Goal: Task Accomplishment & Management: Use online tool/utility

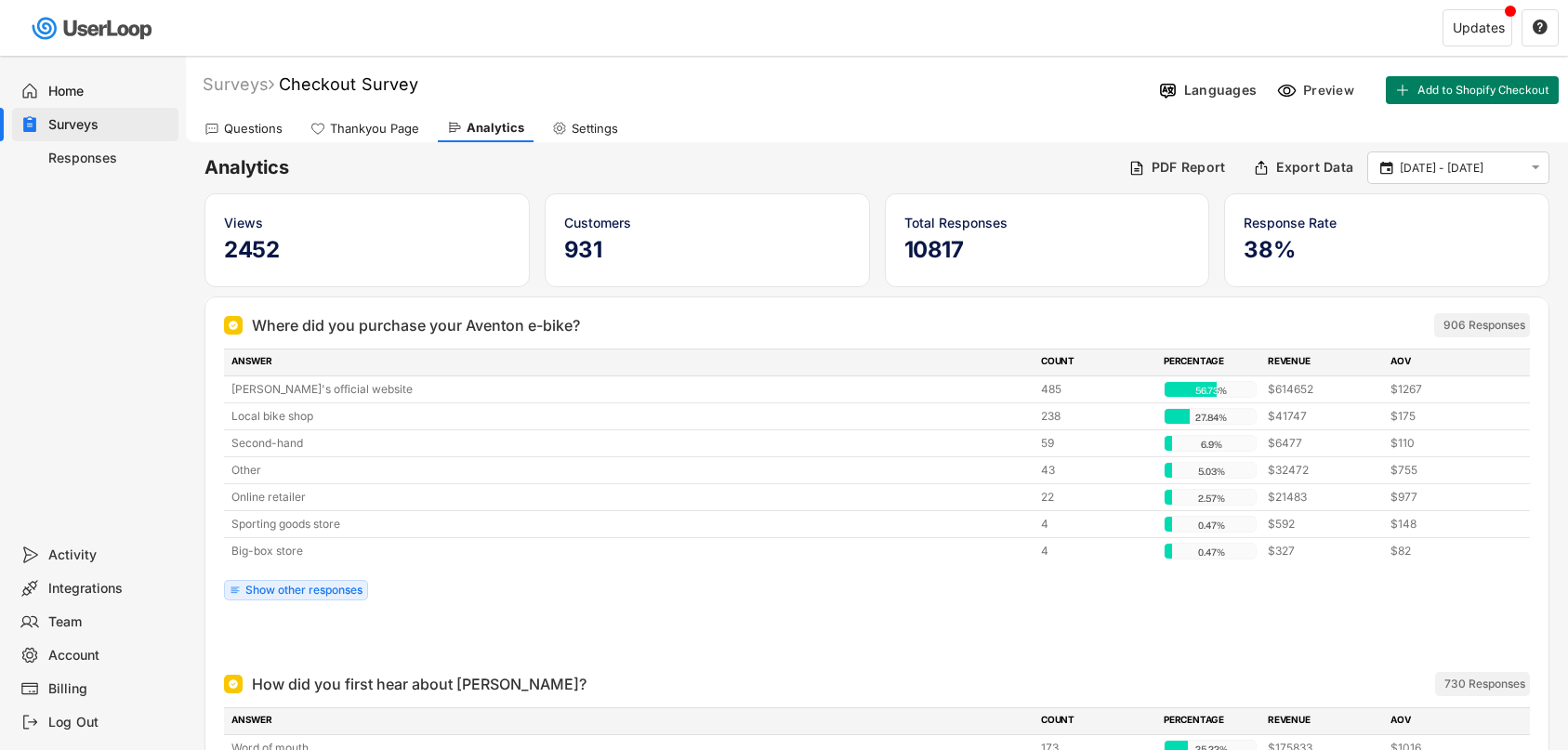
scroll to position [2928, 0]
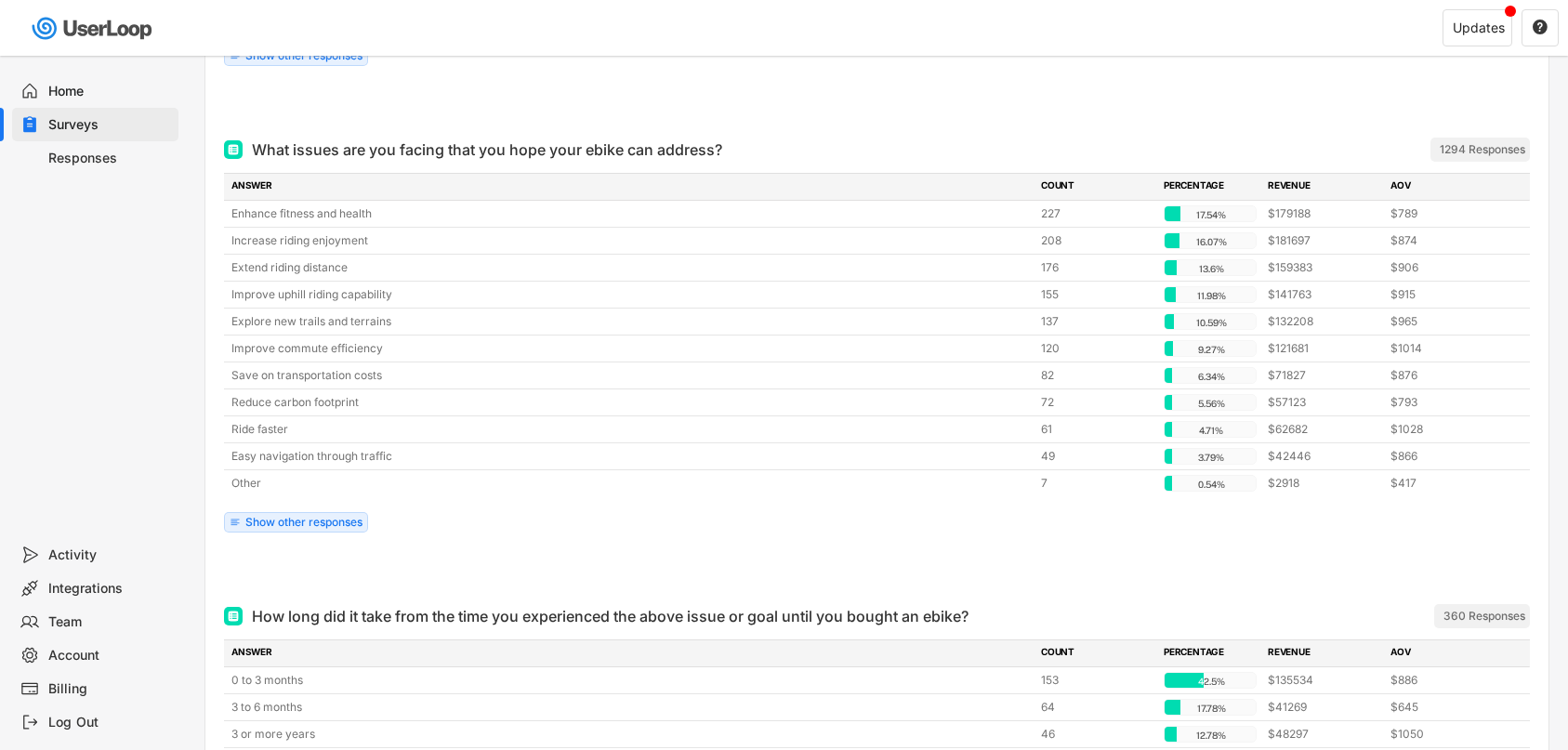
click at [113, 594] on div "Integrations" at bounding box center [109, 589] width 123 height 18
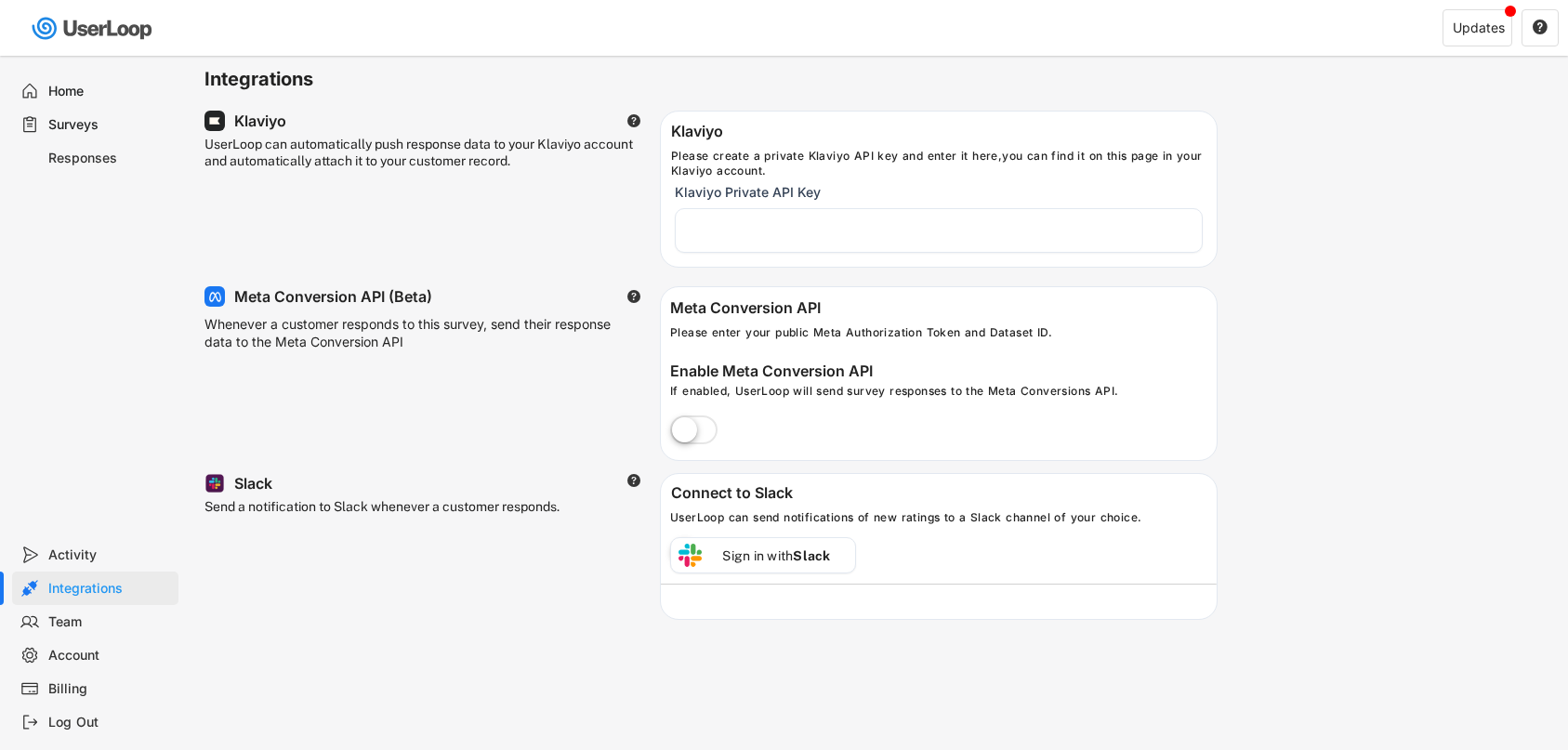
click at [85, 124] on div "Surveys" at bounding box center [109, 125] width 123 height 18
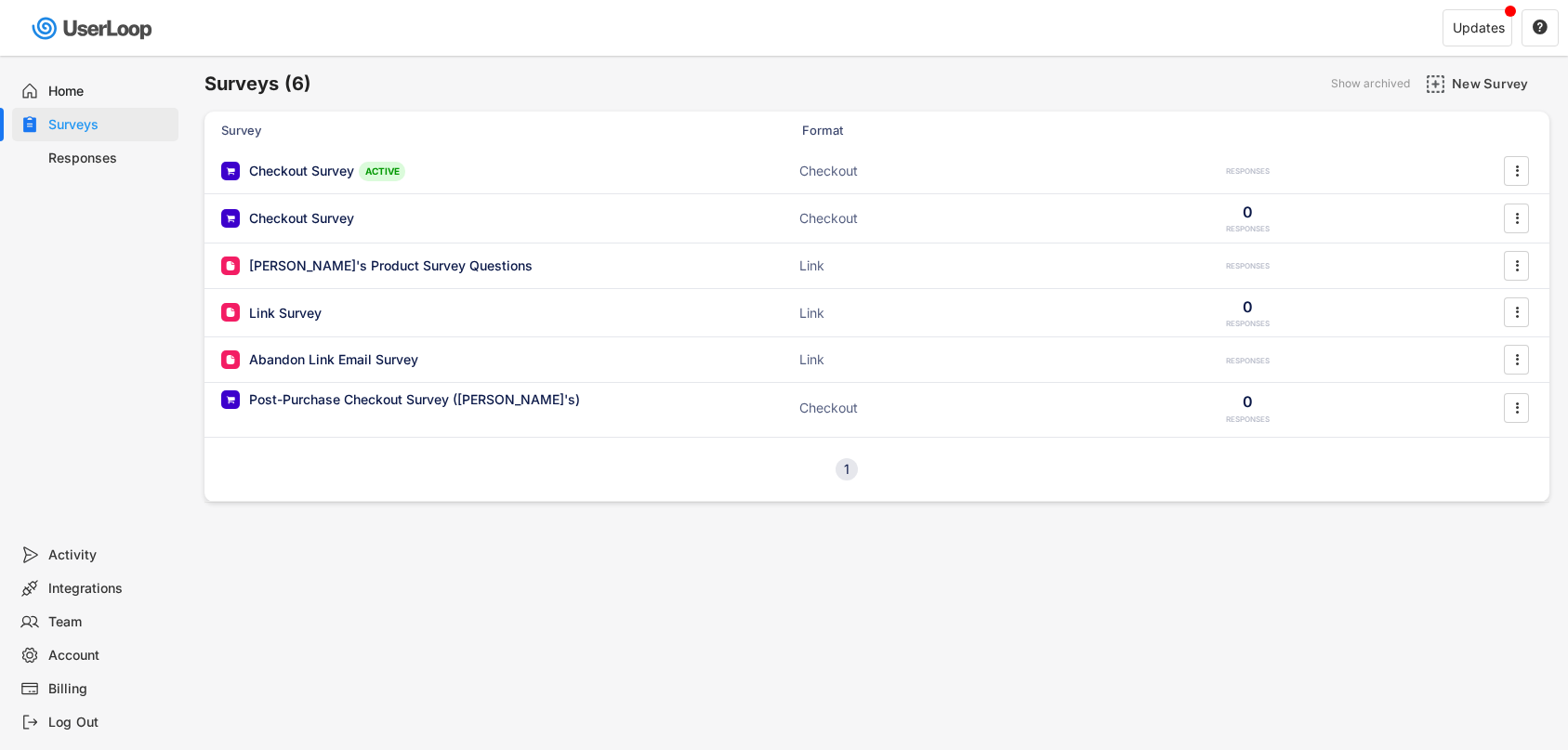
click at [60, 82] on div "Home" at bounding box center [109, 91] width 123 height 18
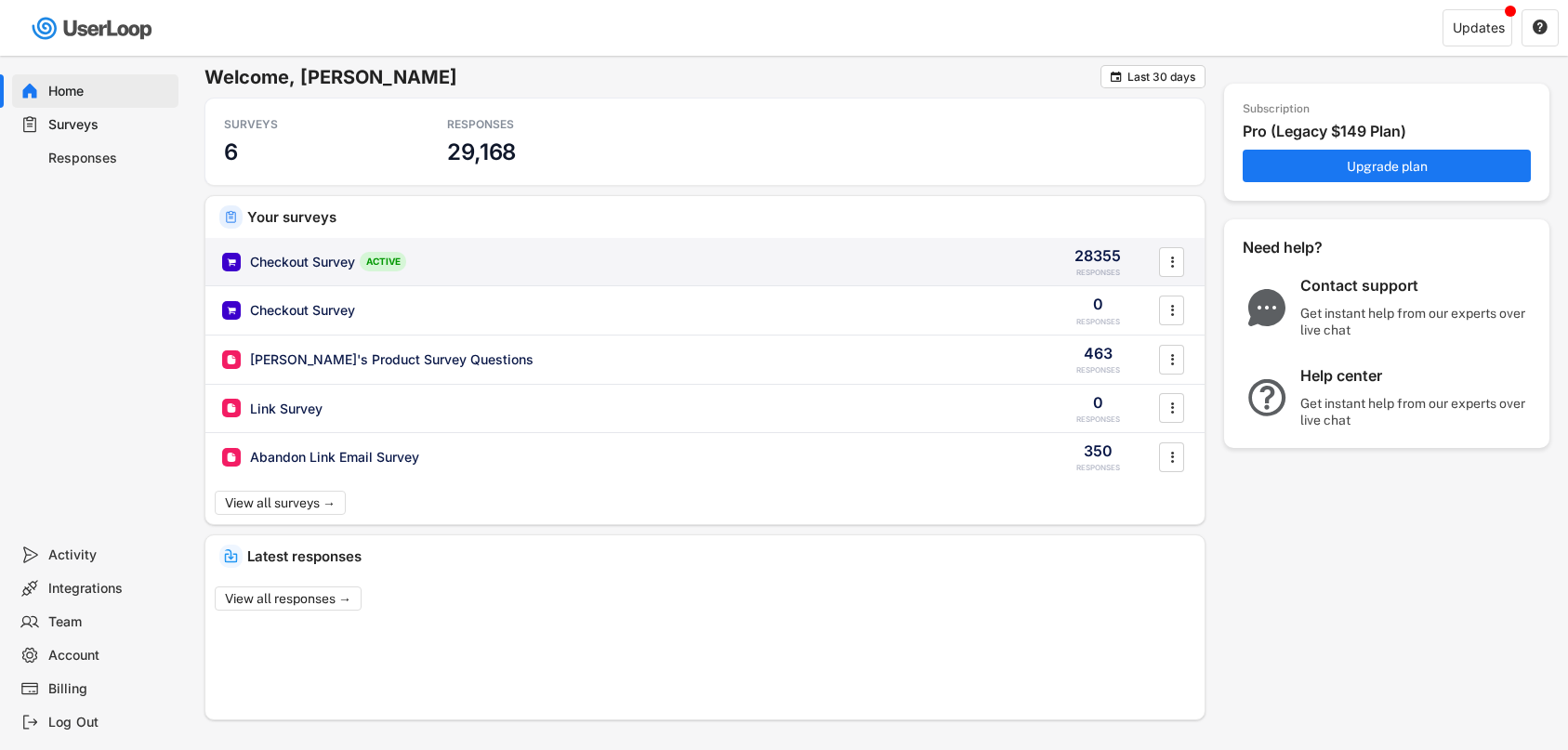
click at [321, 262] on div "Checkout Survey" at bounding box center [302, 261] width 105 height 19
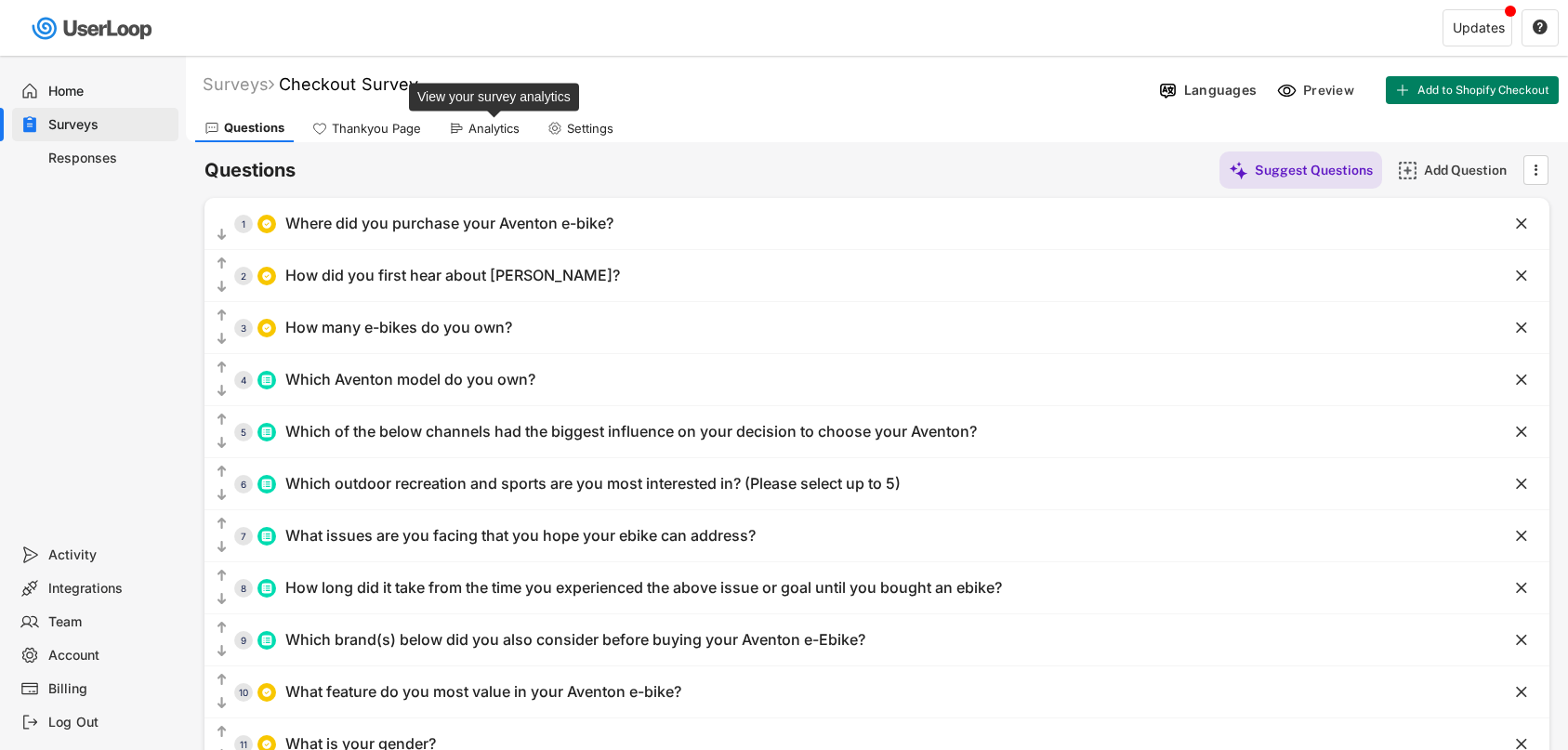
click at [481, 132] on div "Analytics" at bounding box center [494, 129] width 51 height 16
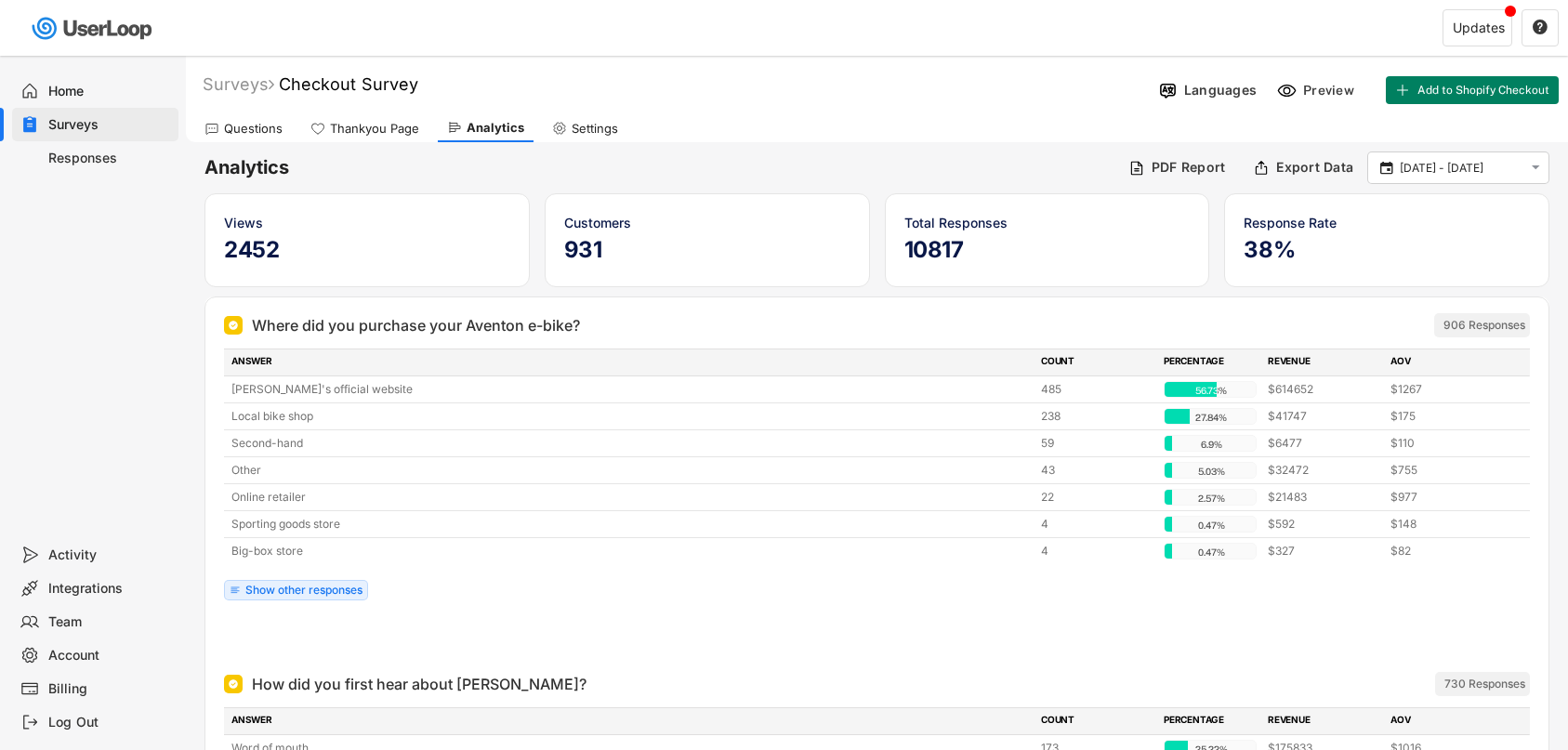
click at [236, 321] on img at bounding box center [233, 325] width 11 height 11
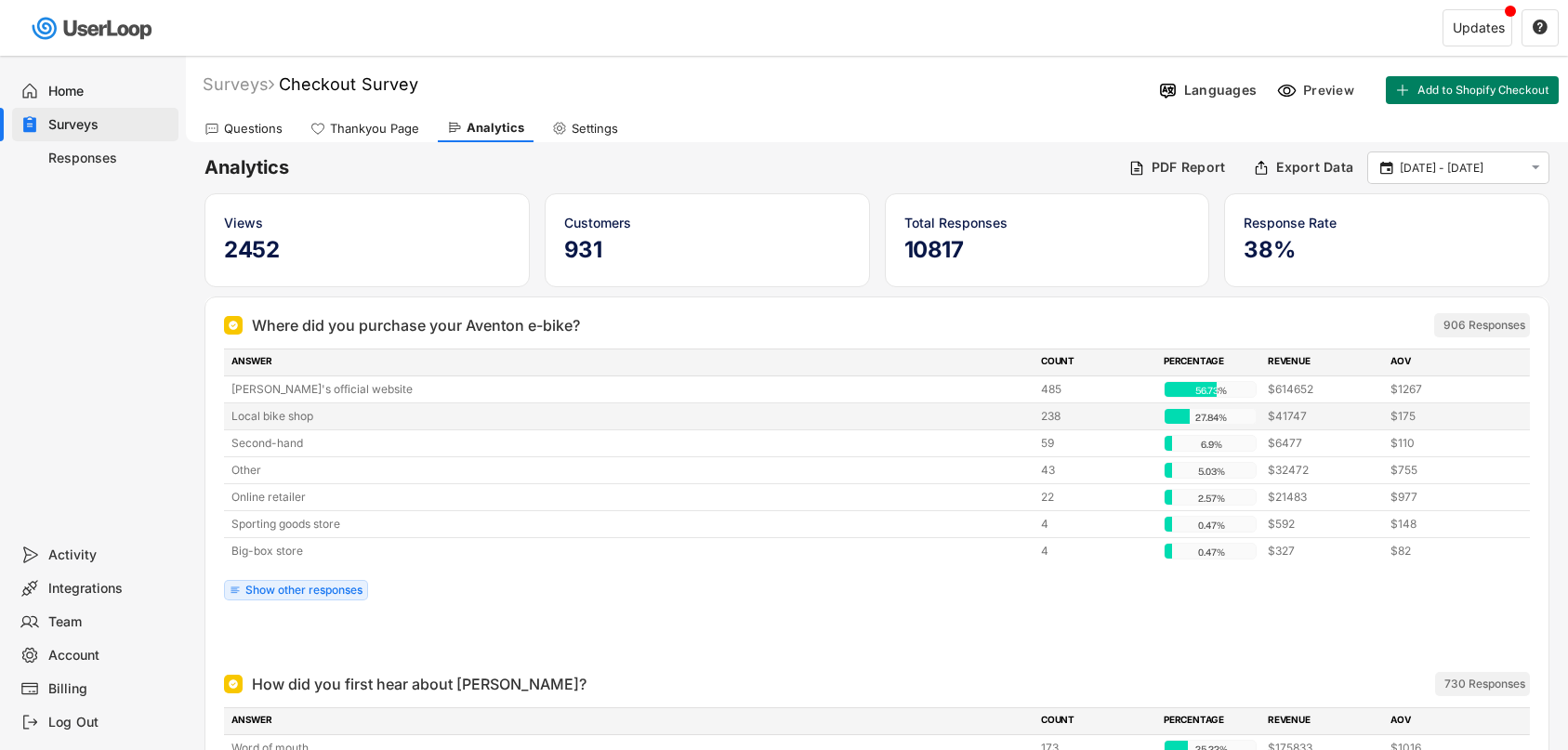
click at [451, 427] on div "Local bike shop 238 27.84% 27.84% $41747 $175" at bounding box center [877, 416] width 1306 height 27
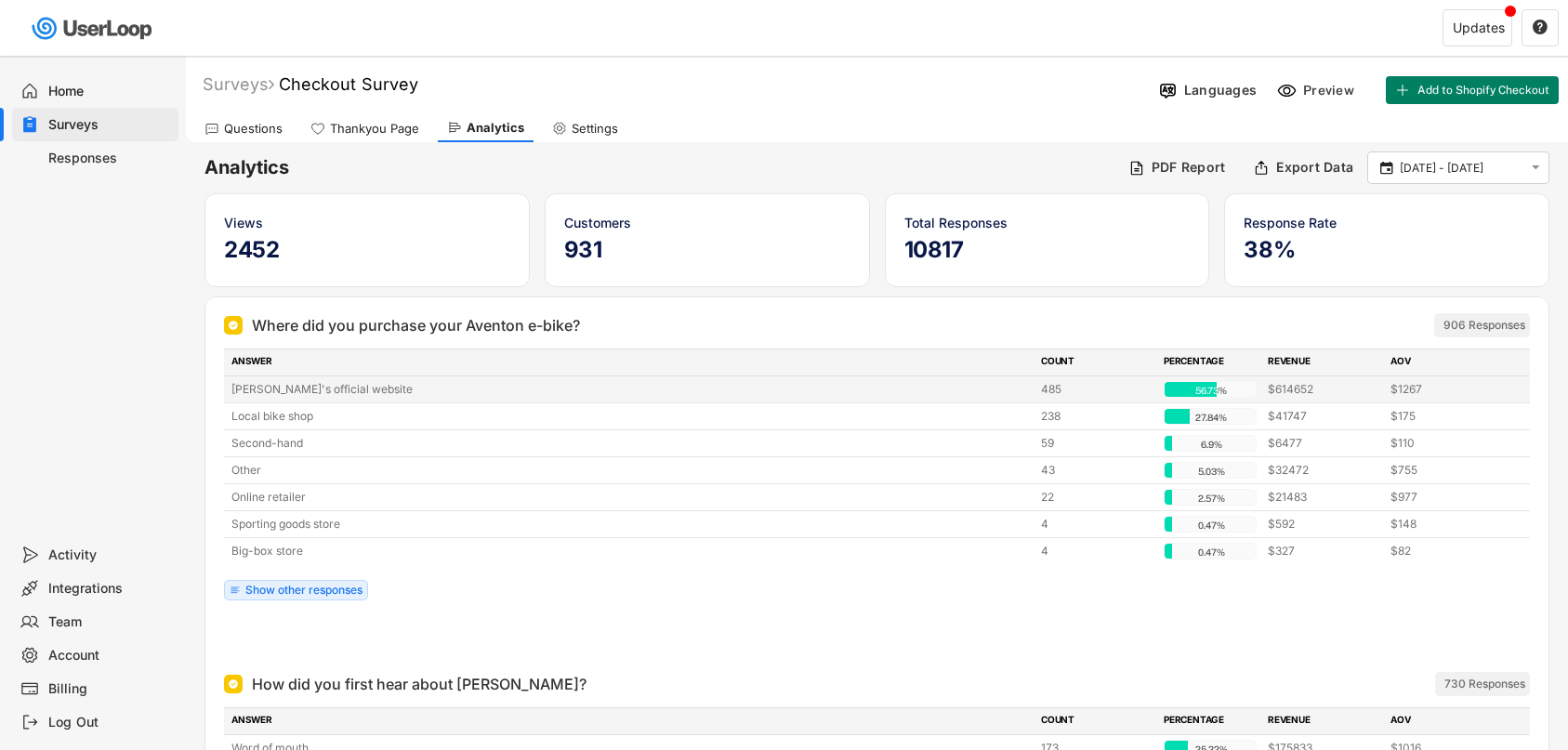
click at [417, 388] on div "[PERSON_NAME]'s official website" at bounding box center [630, 389] width 798 height 17
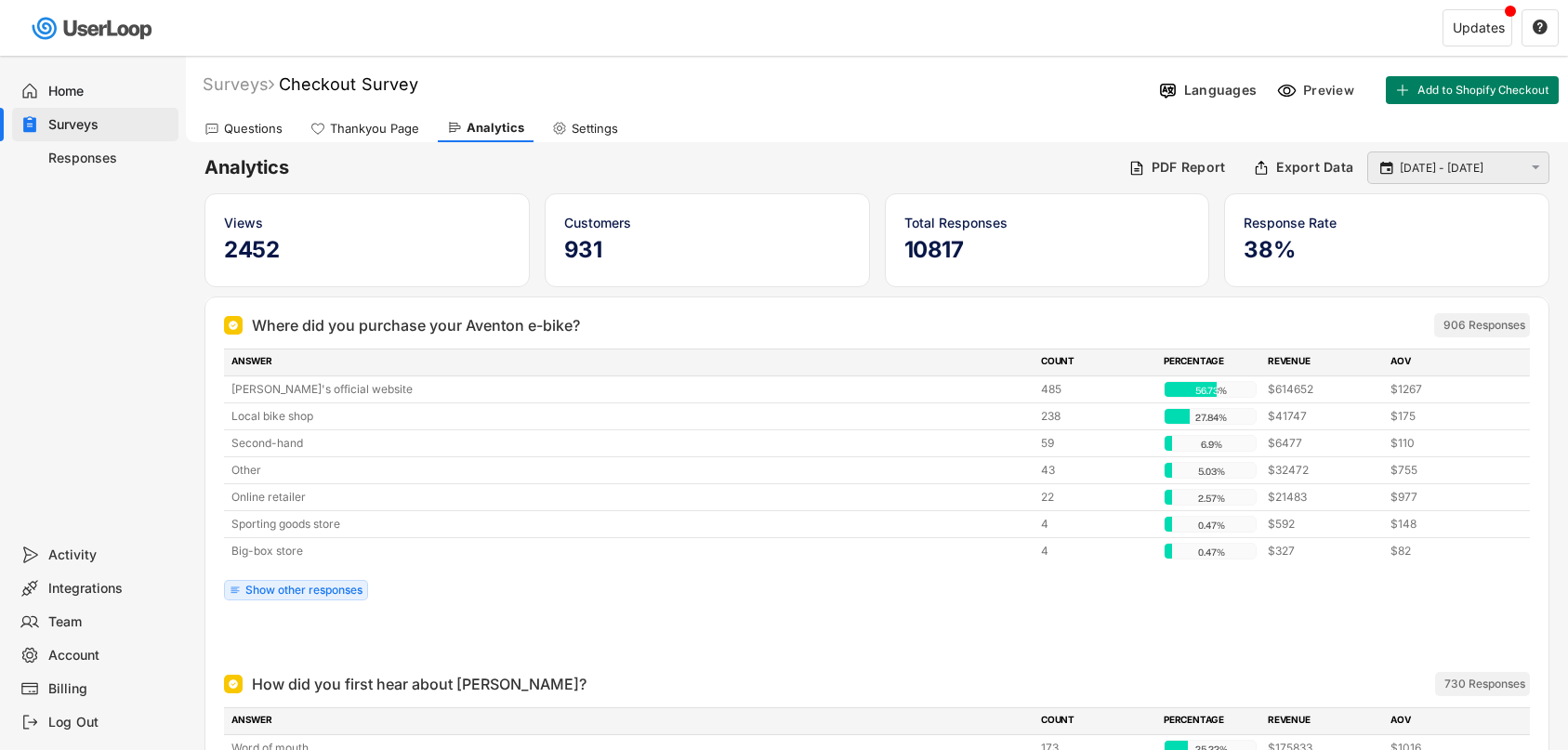
click at [1442, 161] on input "[DATE] - [DATE]" at bounding box center [1460, 168] width 123 height 19
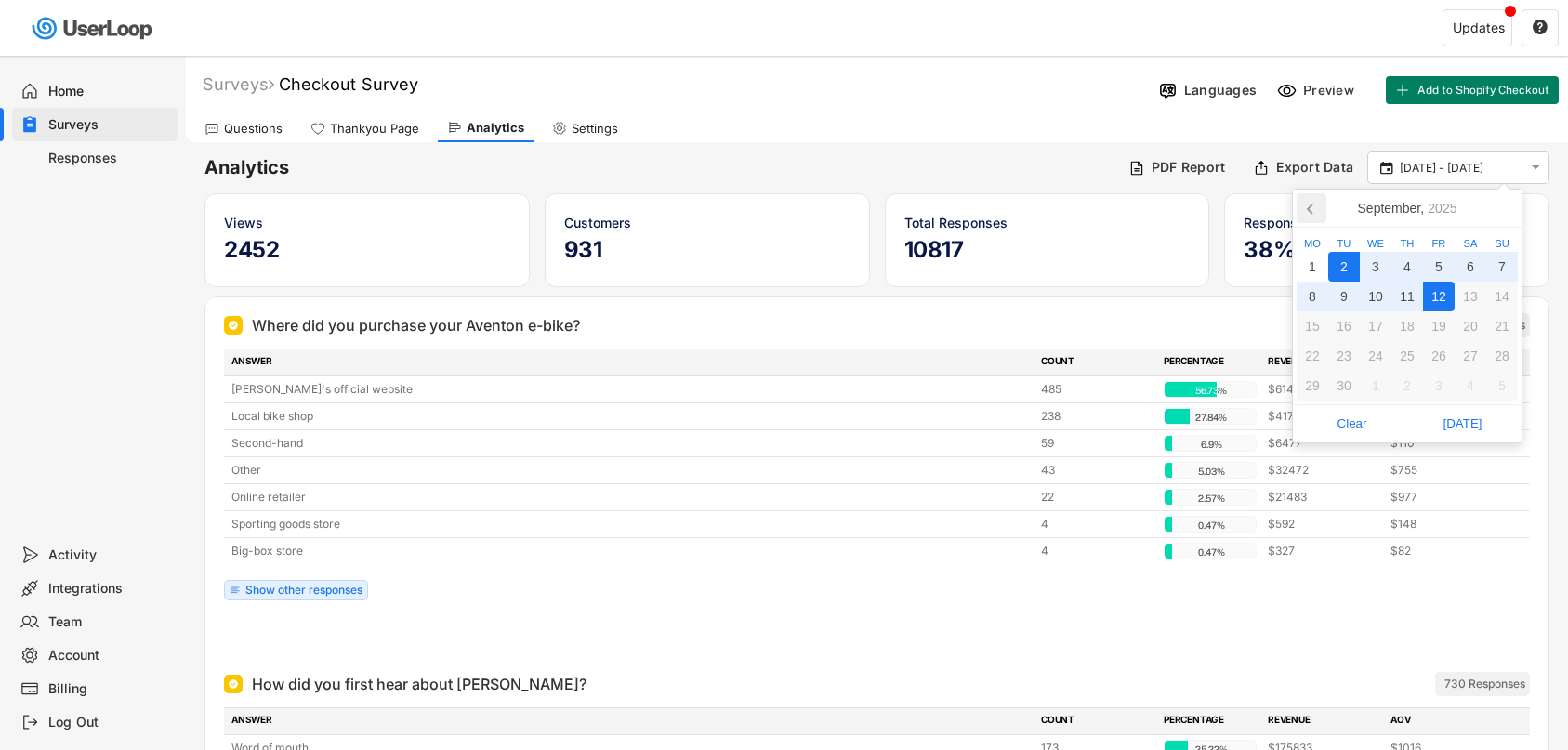
click at [1307, 197] on icon at bounding box center [1311, 208] width 29 height 29
click at [1443, 267] on div "1" at bounding box center [1438, 266] width 31 height 29
click at [1503, 206] on icon at bounding box center [1503, 208] width 5 height 9
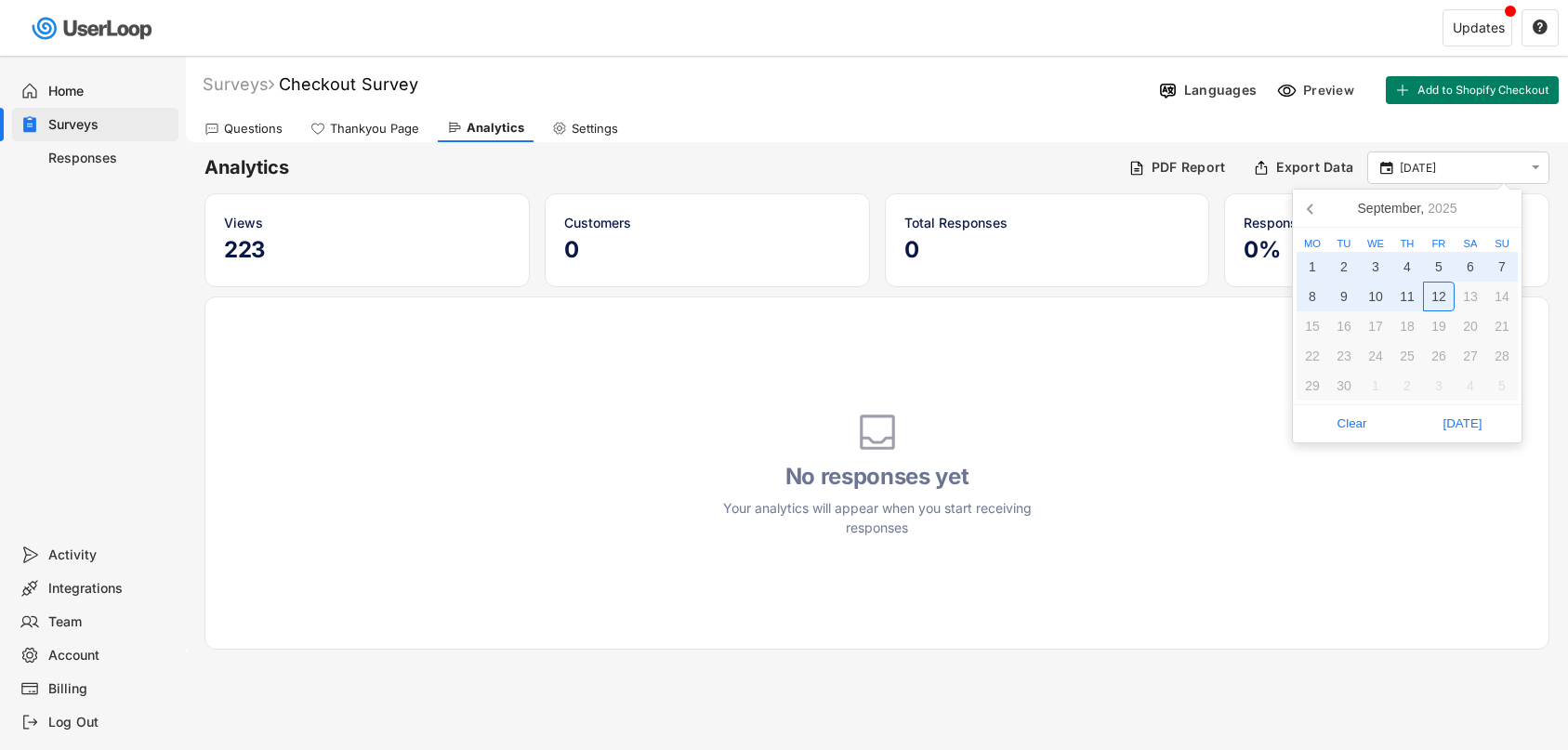
click at [1435, 301] on div "12" at bounding box center [1438, 296] width 31 height 29
type input "[DATE] - [DATE]"
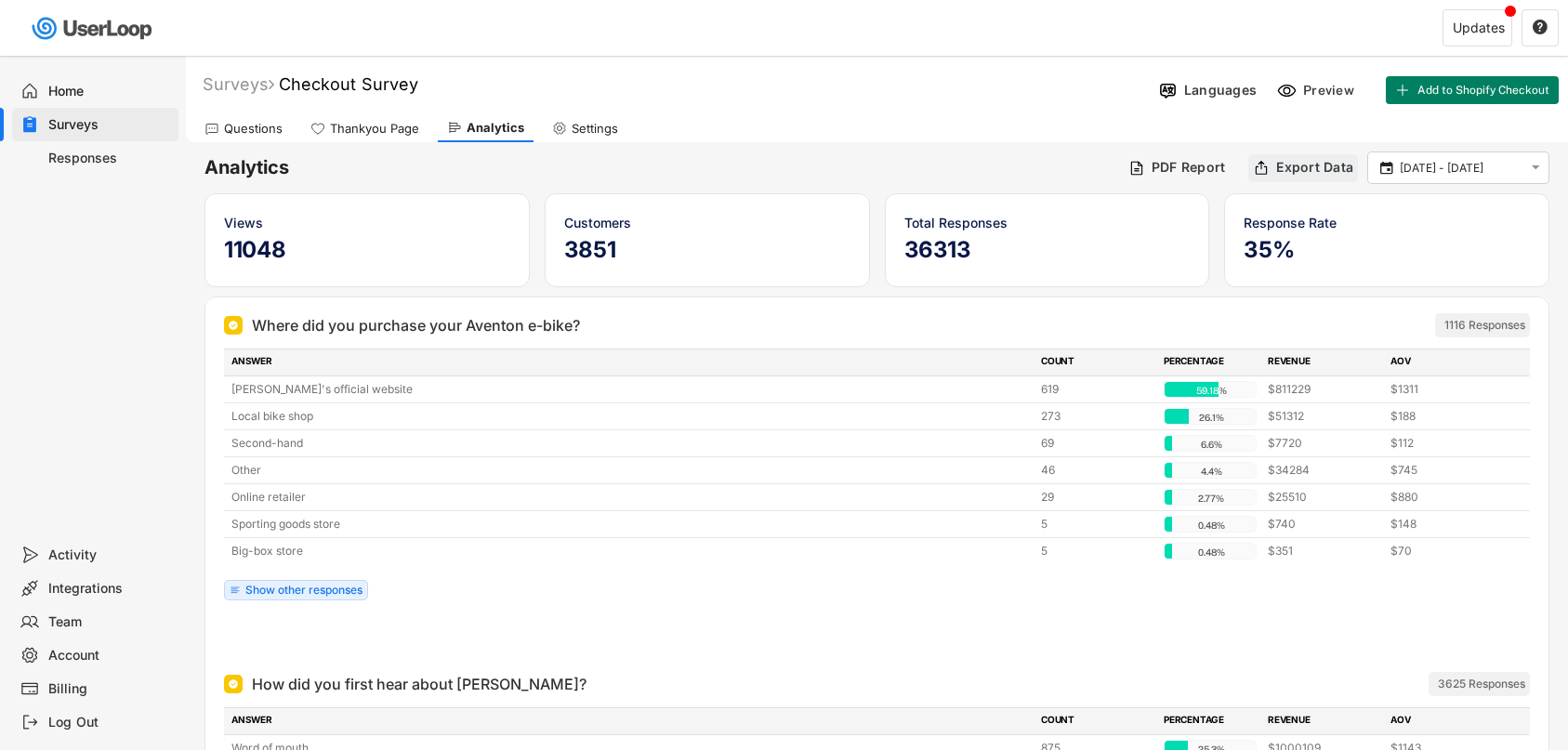
click at [1303, 165] on div "Export Data" at bounding box center [1315, 167] width 78 height 17
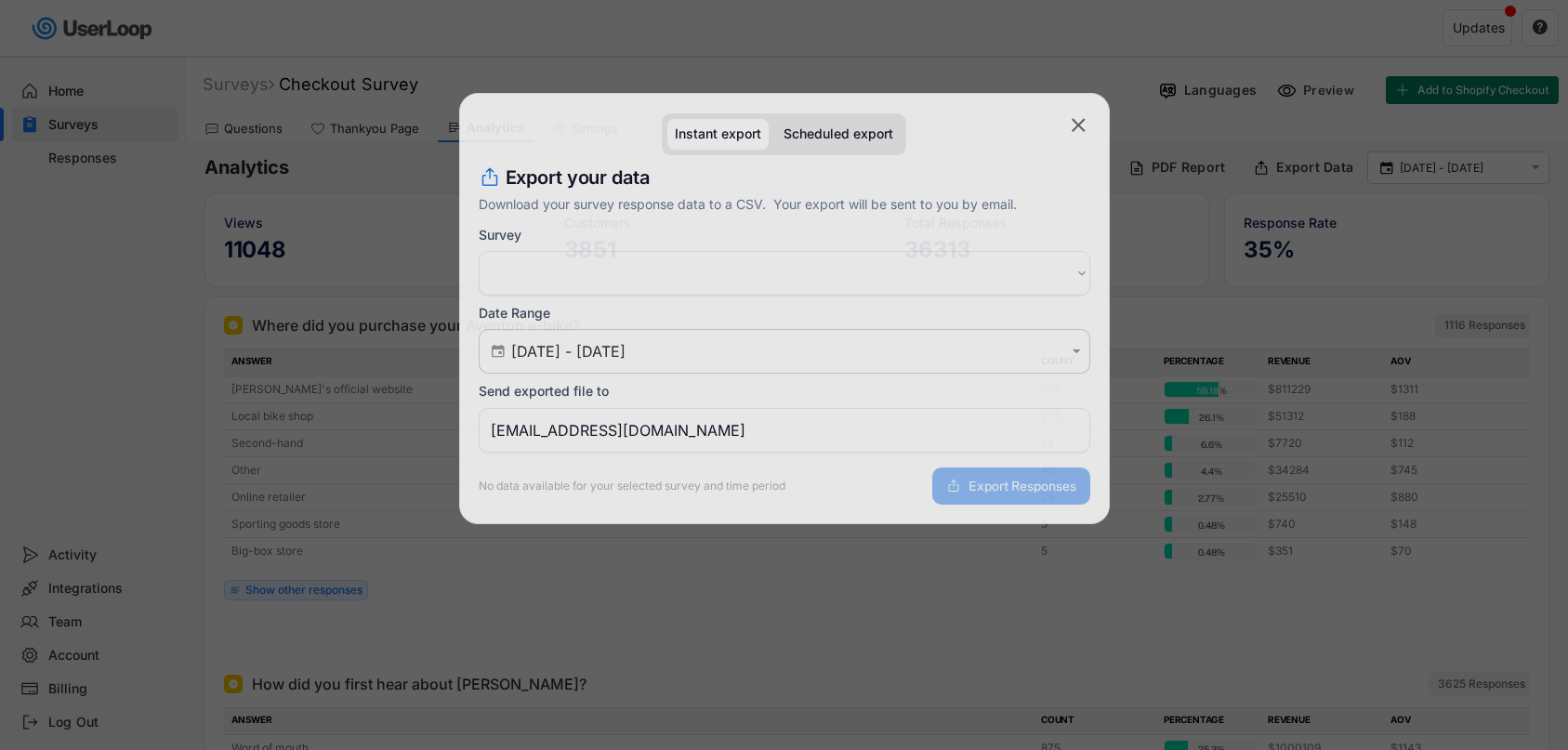
select select ""1348695171700984260__LOOKUP__1753840502520x734144607507185700""
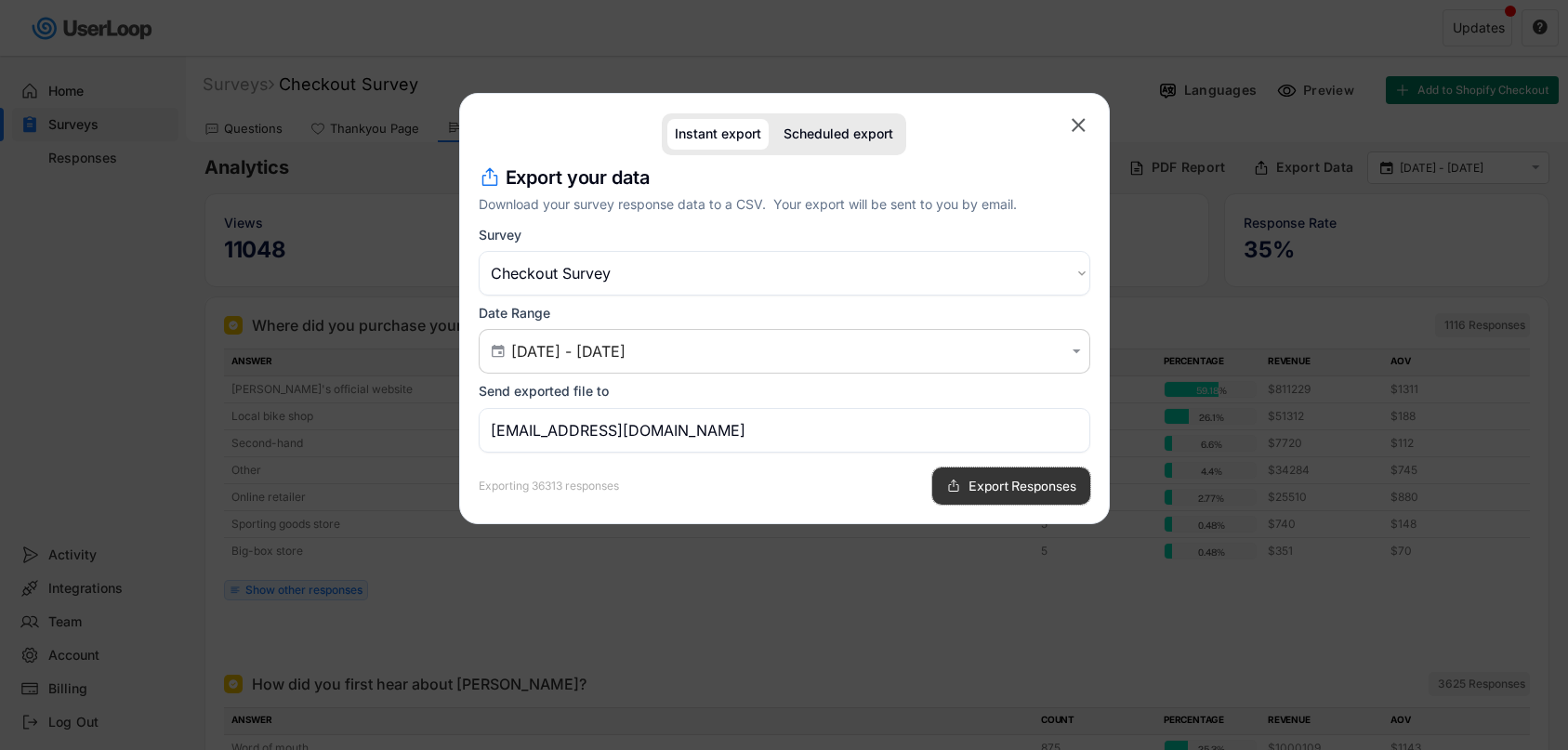
click at [1021, 485] on span "Export Responses" at bounding box center [1022, 485] width 108 height 13
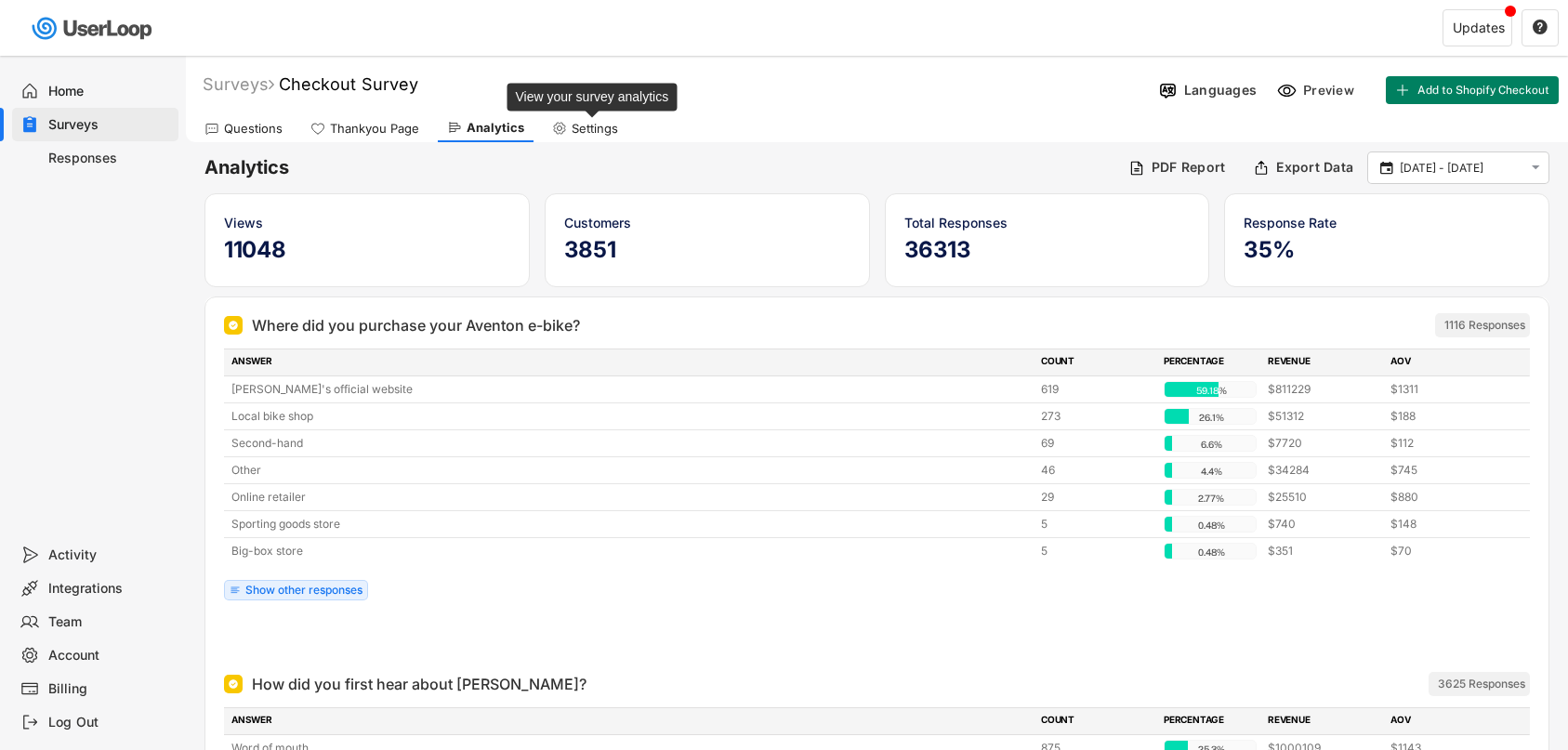
click at [582, 131] on div "Settings" at bounding box center [594, 129] width 46 height 16
select select ""monthly""
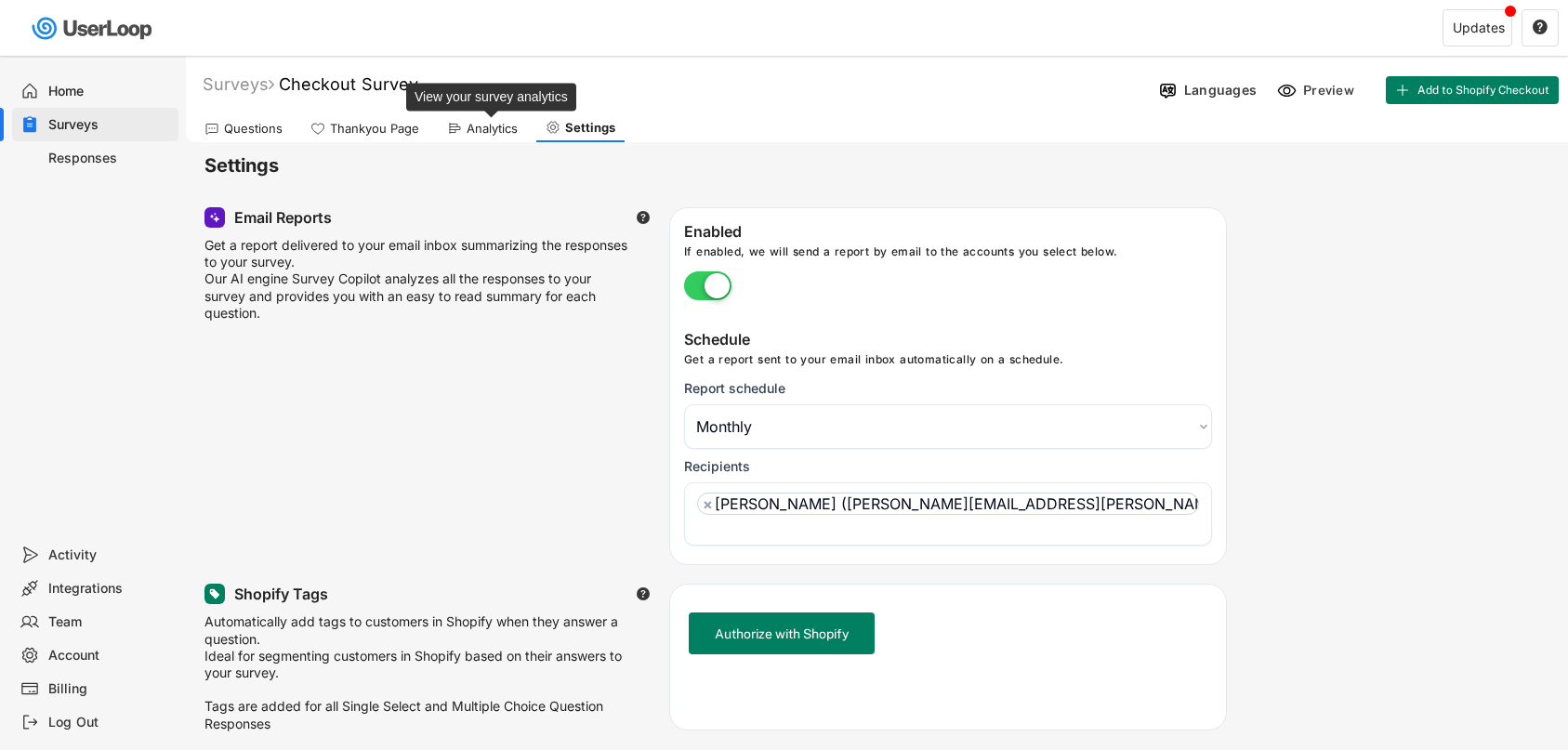
click at [492, 128] on div "Analytics" at bounding box center [492, 129] width 51 height 16
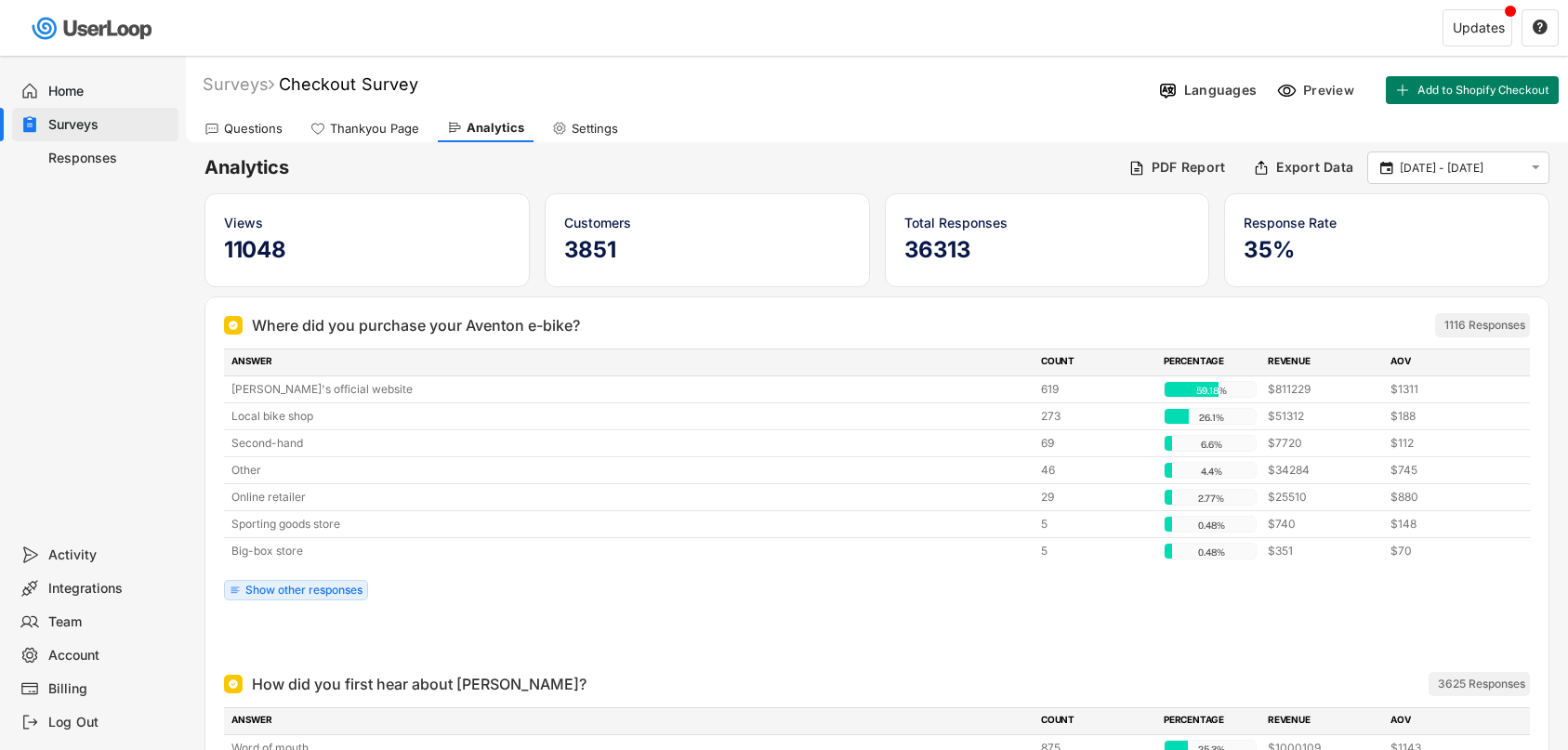
click at [255, 251] on h5 "11048" at bounding box center [367, 249] width 287 height 27
click at [537, 341] on div "Where did you purchase your Aventon e-bike? ARCHIVED 1116 Responses" at bounding box center [877, 325] width 1306 height 37
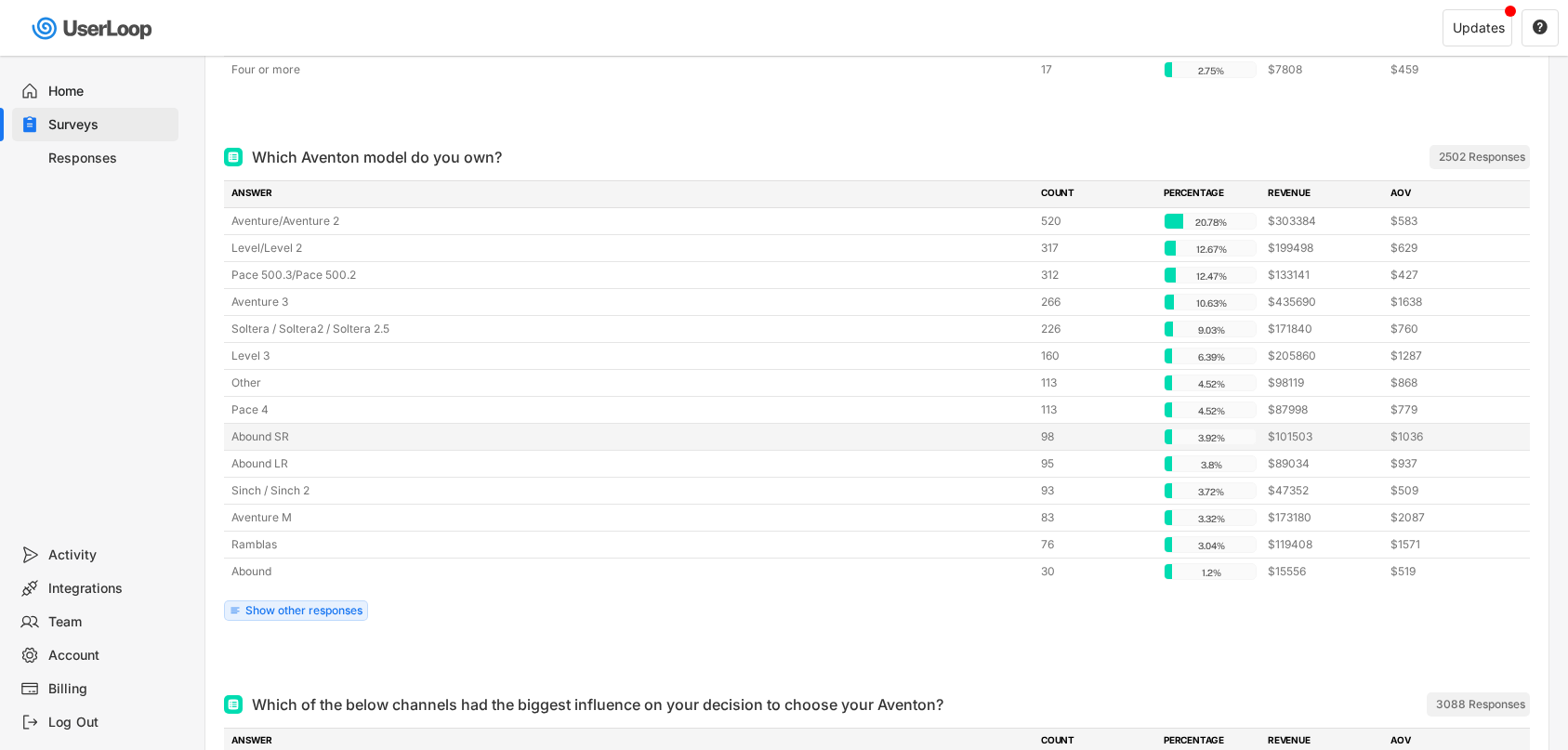
scroll to position [1209, 0]
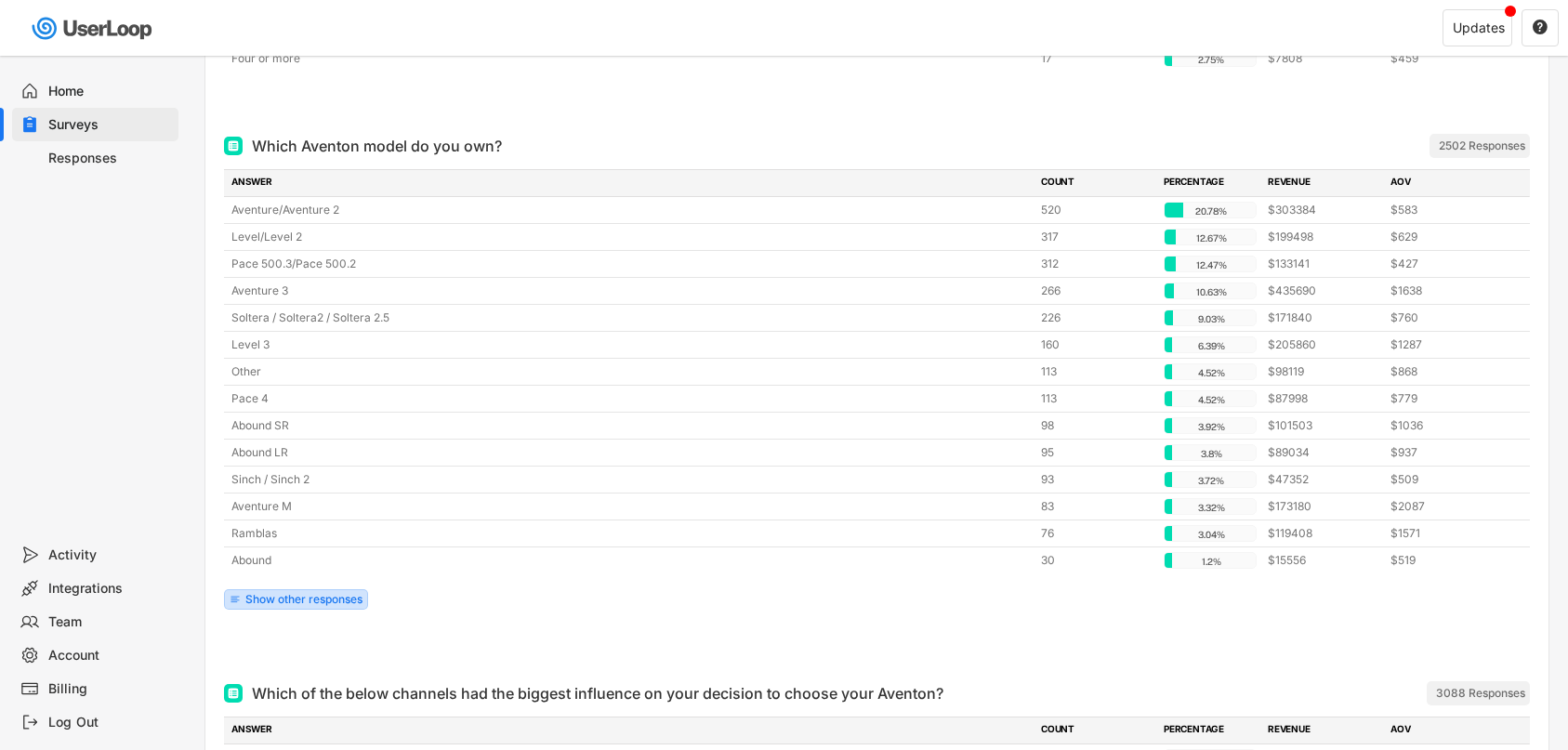
click at [349, 604] on div "Show other responses" at bounding box center [303, 599] width 117 height 11
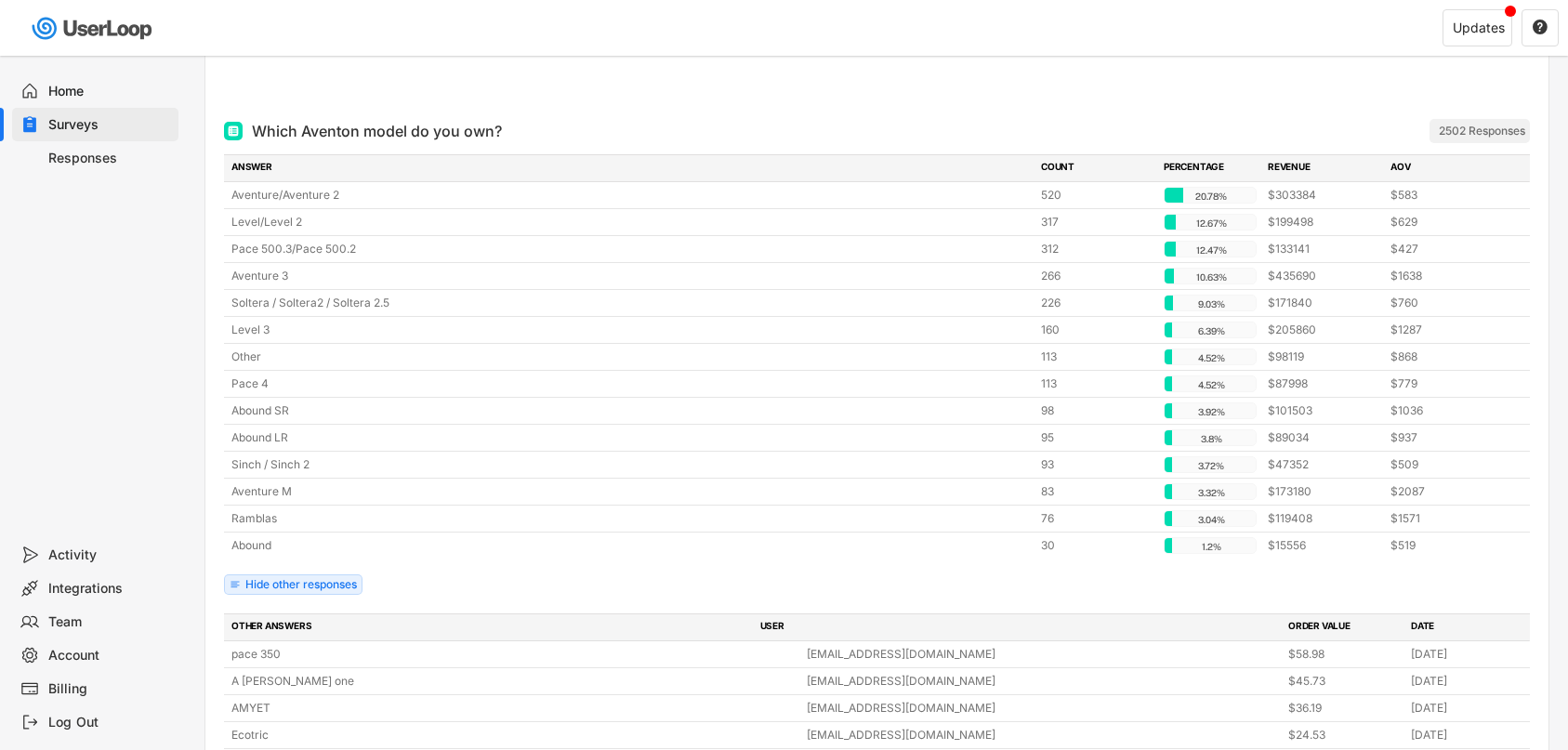
scroll to position [1199, 0]
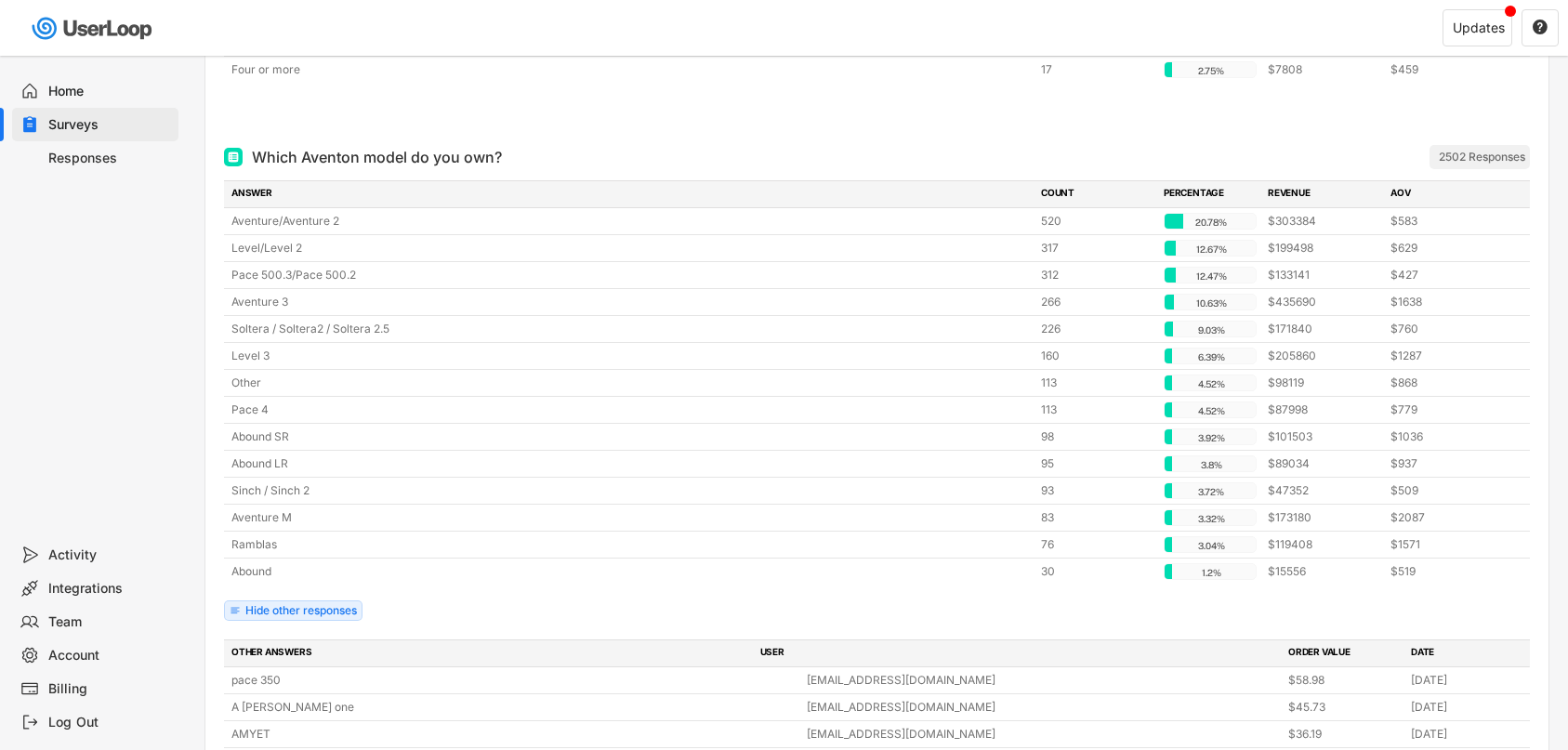
click at [77, 553] on div "Activity" at bounding box center [109, 556] width 123 height 18
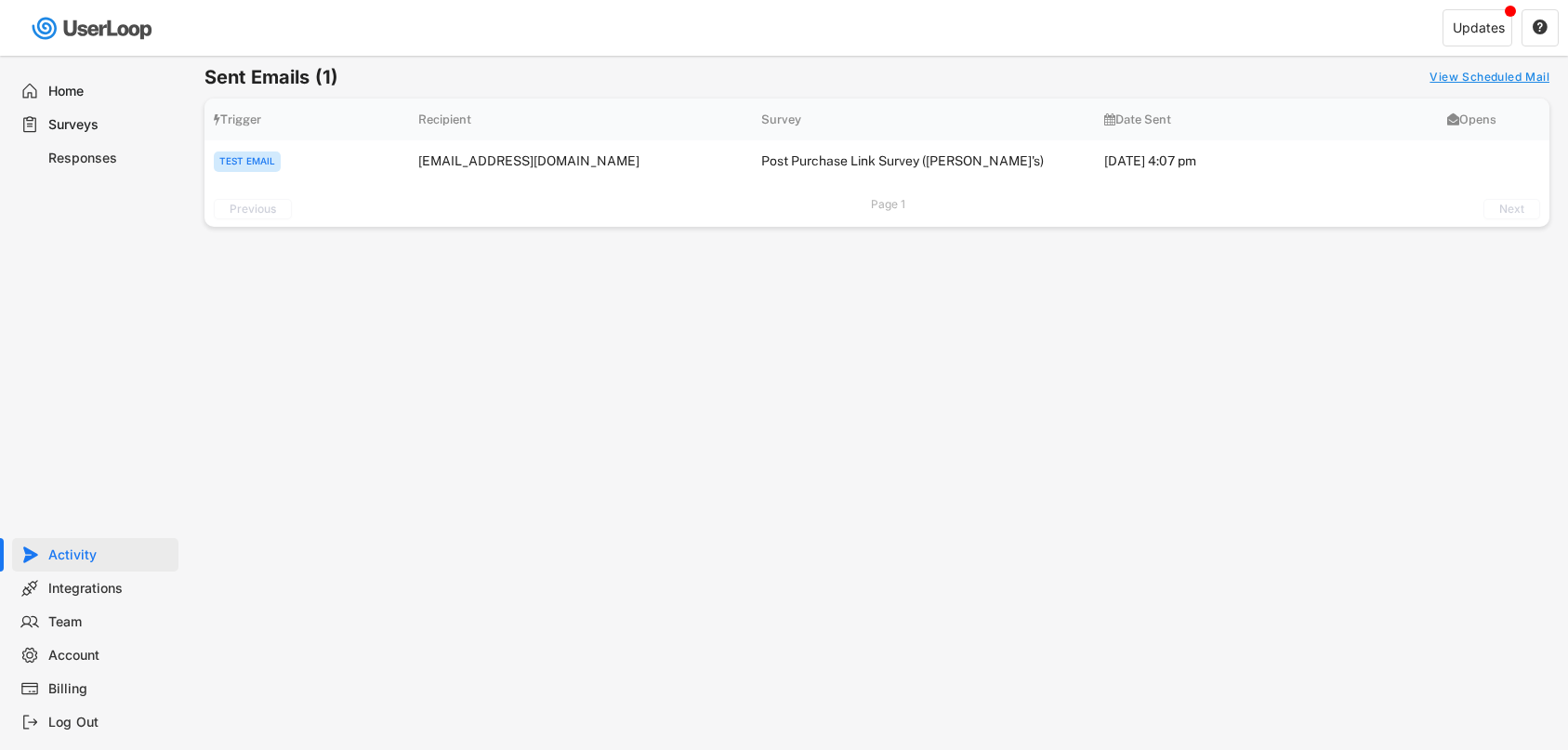
click at [67, 583] on div "Integrations" at bounding box center [109, 589] width 123 height 18
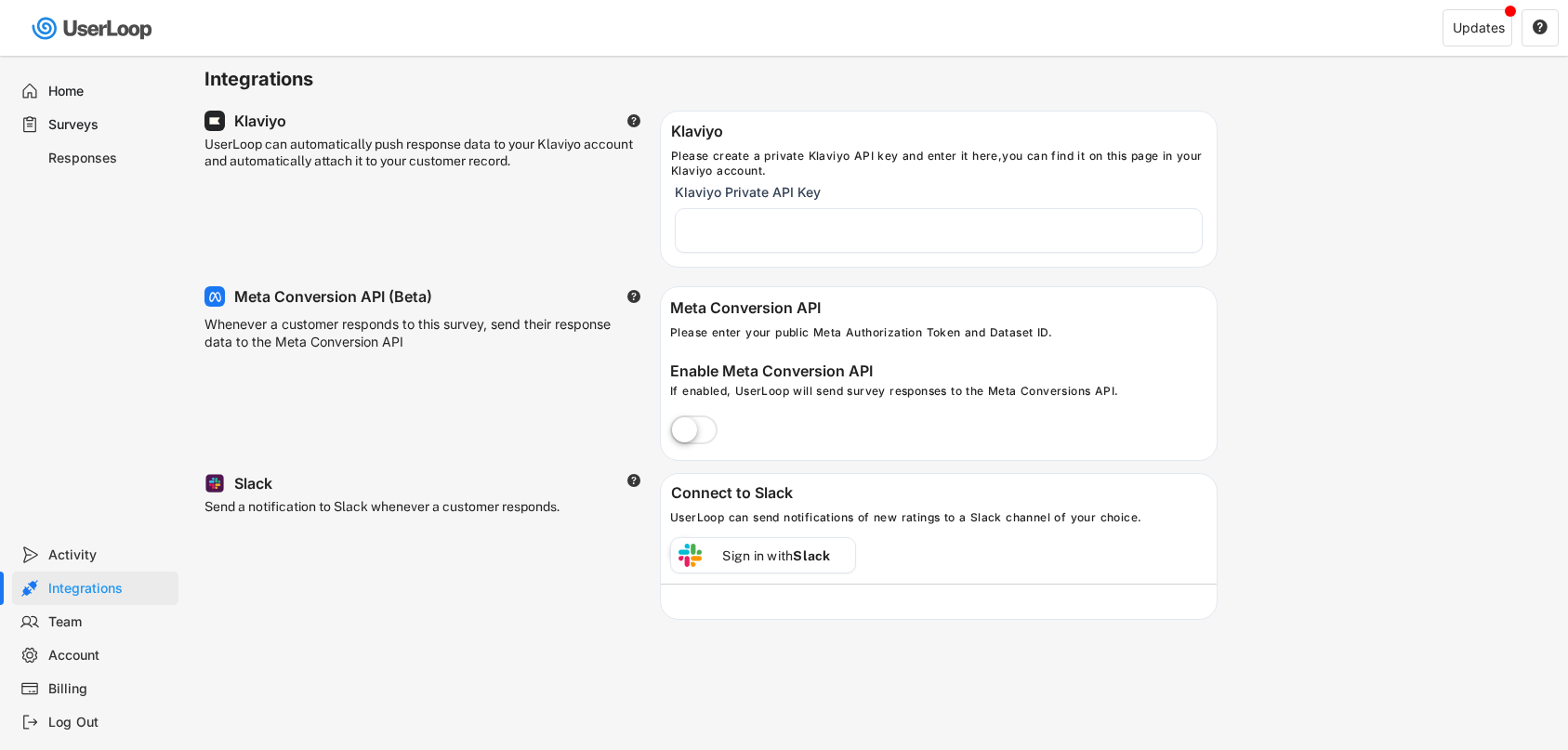
click at [71, 622] on div "Team" at bounding box center [109, 622] width 123 height 18
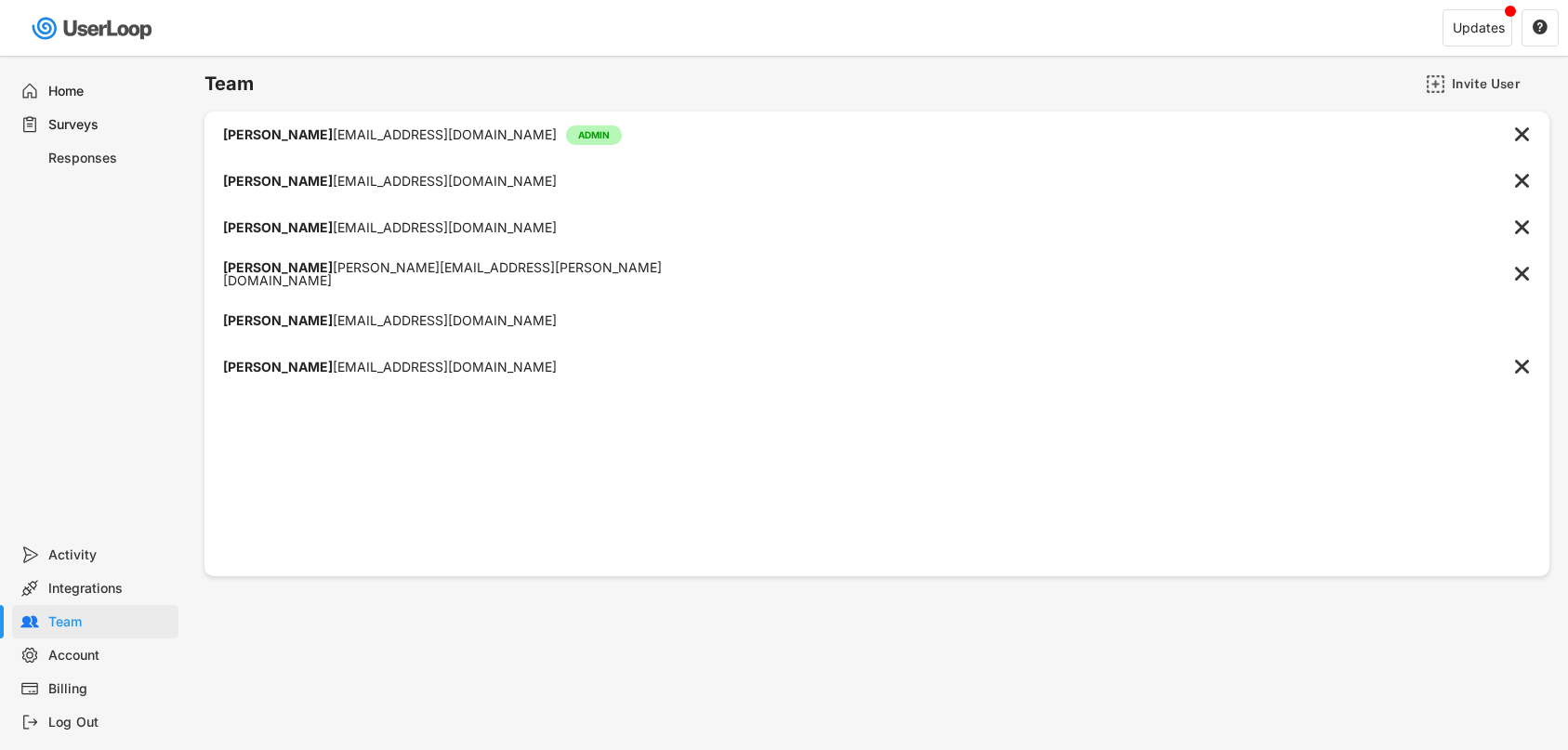
click at [81, 129] on div "Surveys" at bounding box center [109, 125] width 123 height 18
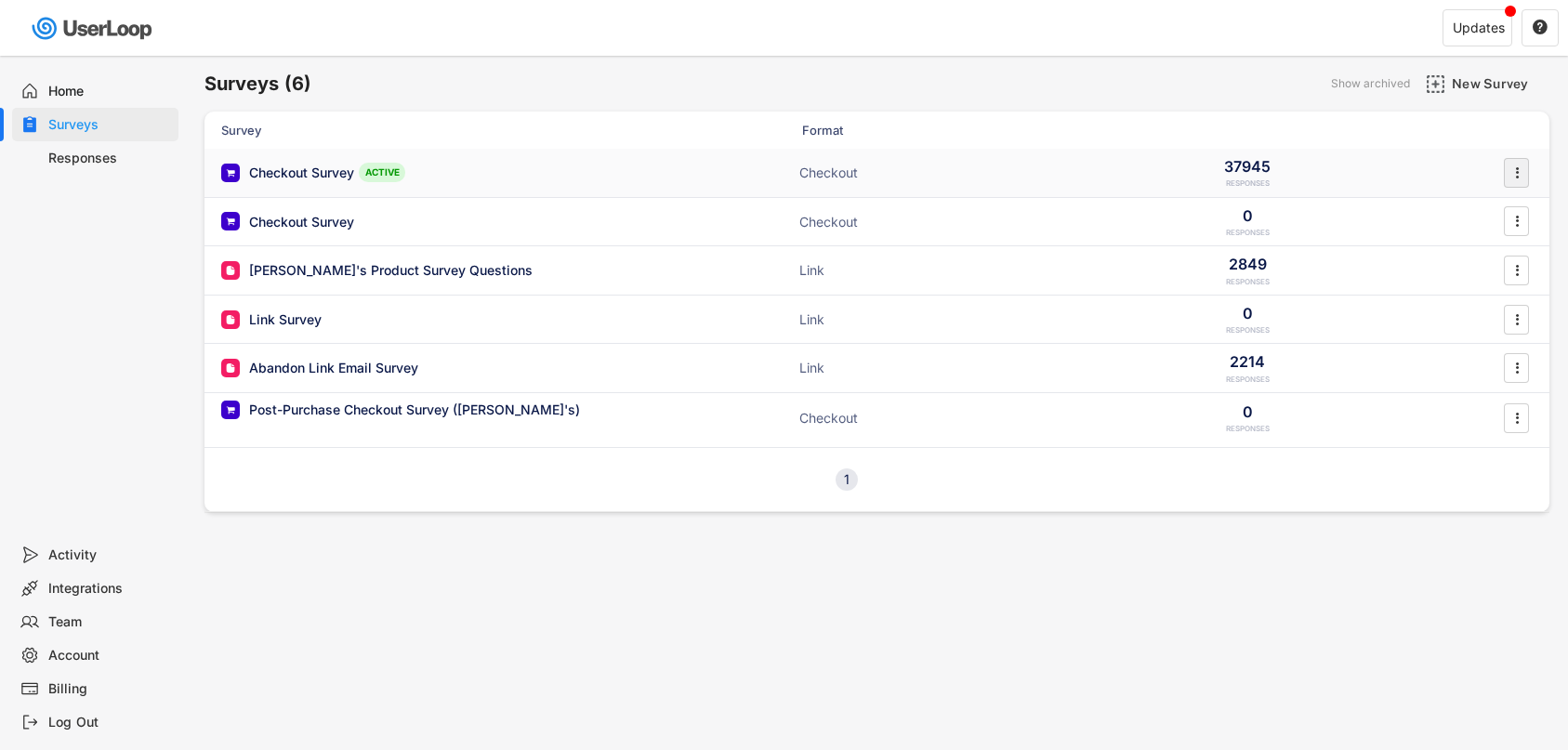
click at [1517, 168] on text "" at bounding box center [1517, 173] width 4 height 20
click at [1448, 329] on div "Analytics" at bounding box center [1490, 323] width 117 height 15
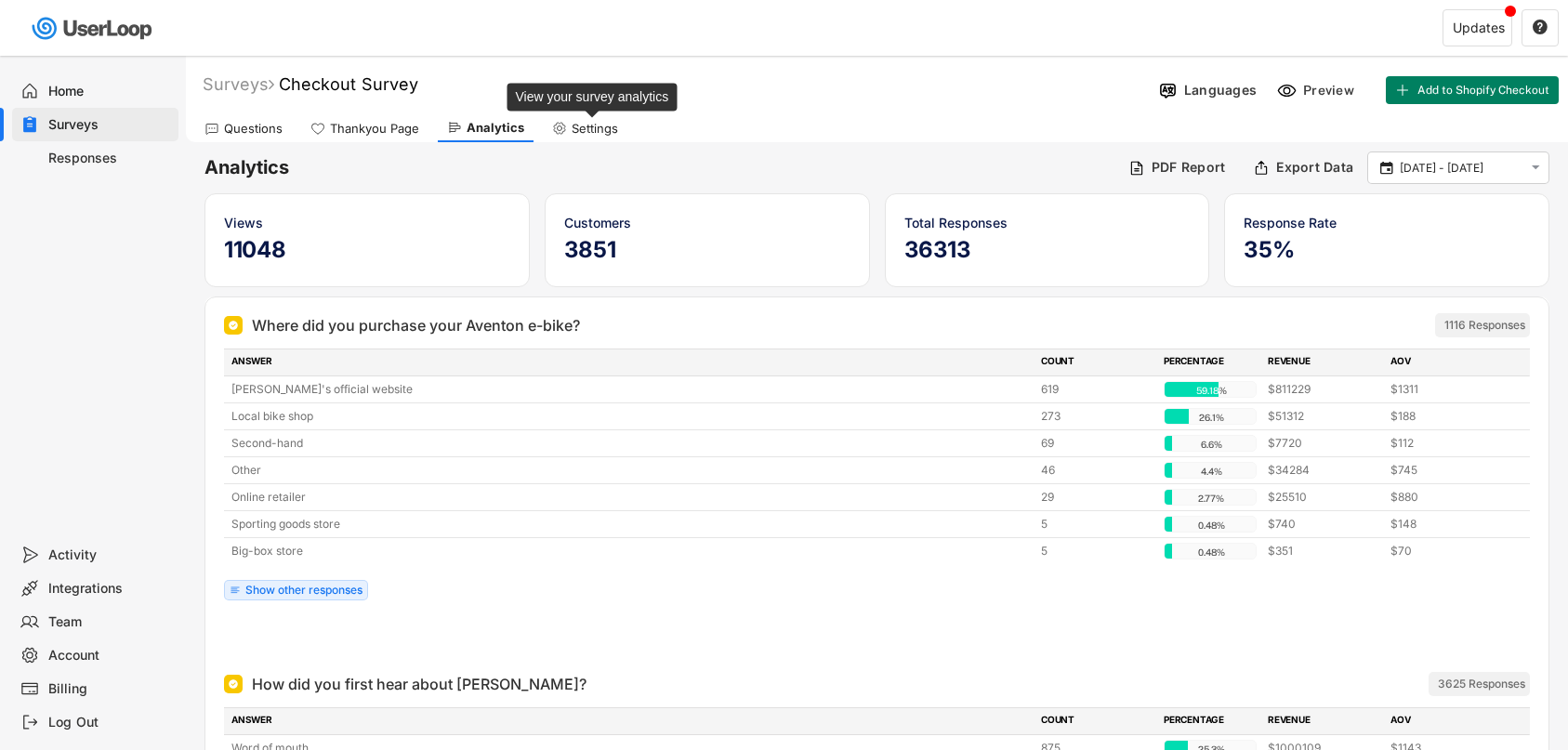
click at [576, 127] on div "Settings" at bounding box center [594, 129] width 46 height 16
select select "1348695171700984260__LOOKUP__1749683391628x125732017464141420"
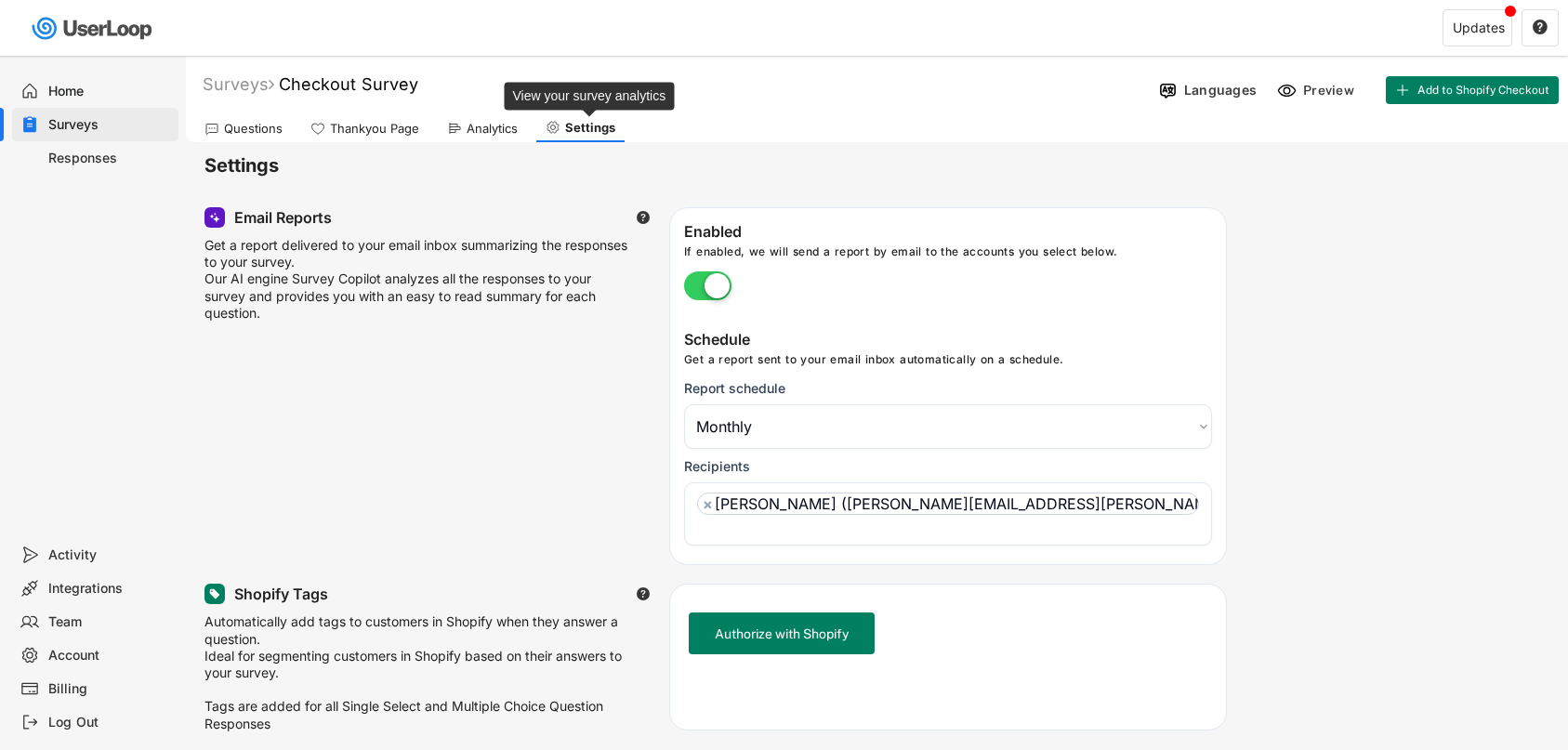
scroll to position [45, 0]
click at [475, 131] on div "Analytics" at bounding box center [492, 129] width 51 height 16
